Goal: Navigation & Orientation: Find specific page/section

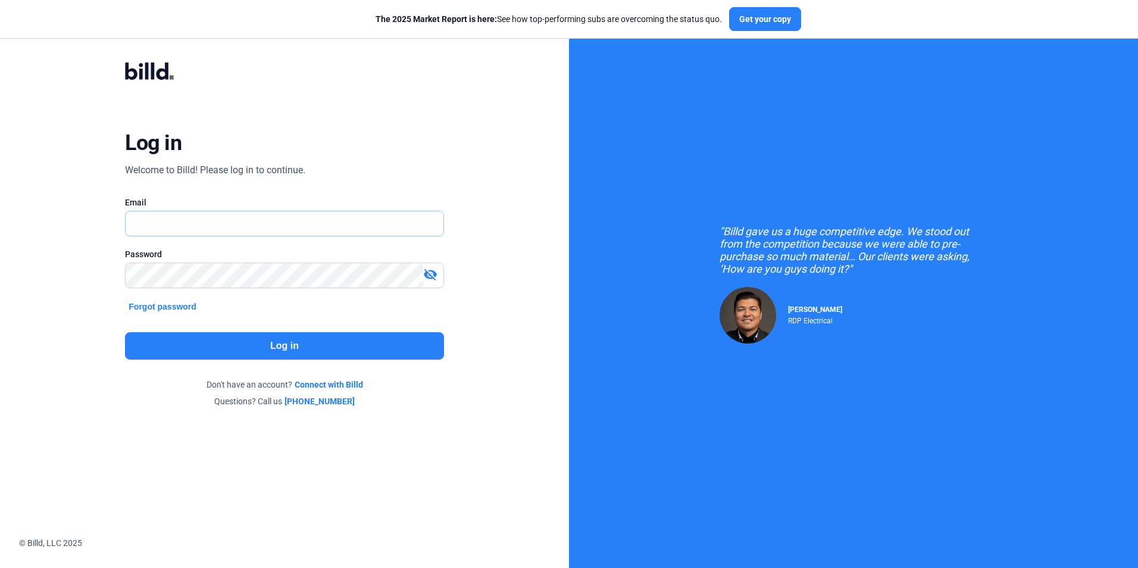
type input "[EMAIL_ADDRESS][DOMAIN_NAME]"
click at [300, 350] on button "Log in" at bounding box center [284, 345] width 318 height 27
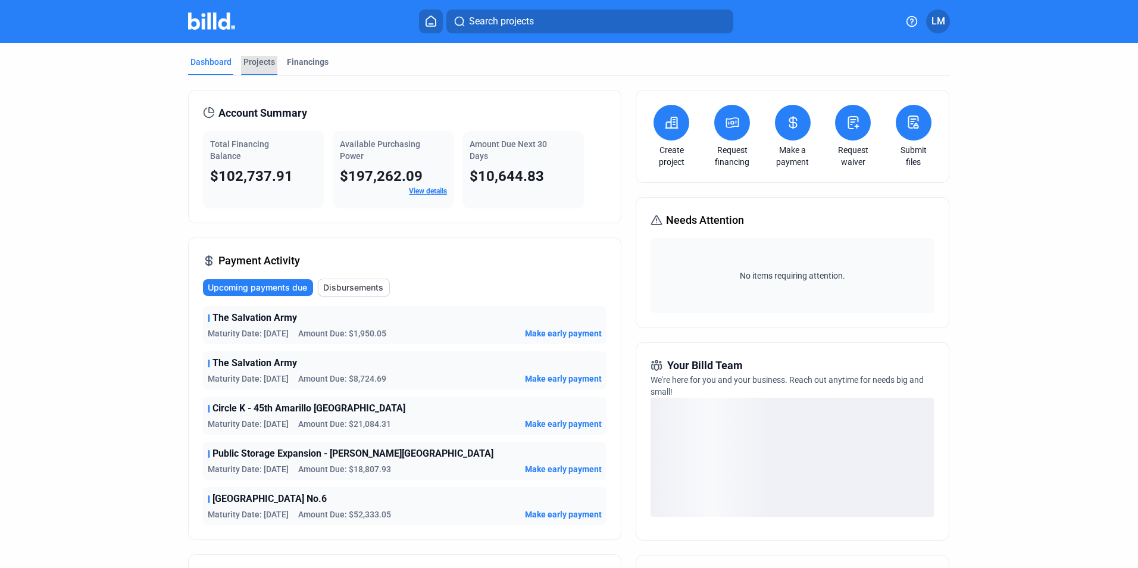
click at [255, 59] on div "Projects" at bounding box center [259, 62] width 32 height 12
